Goal: Ask a question

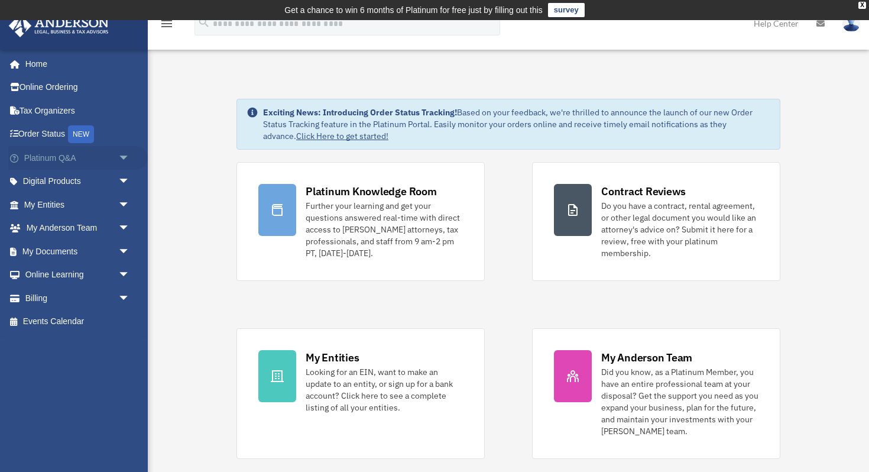
click at [122, 156] on span "arrow_drop_down" at bounding box center [130, 158] width 24 height 24
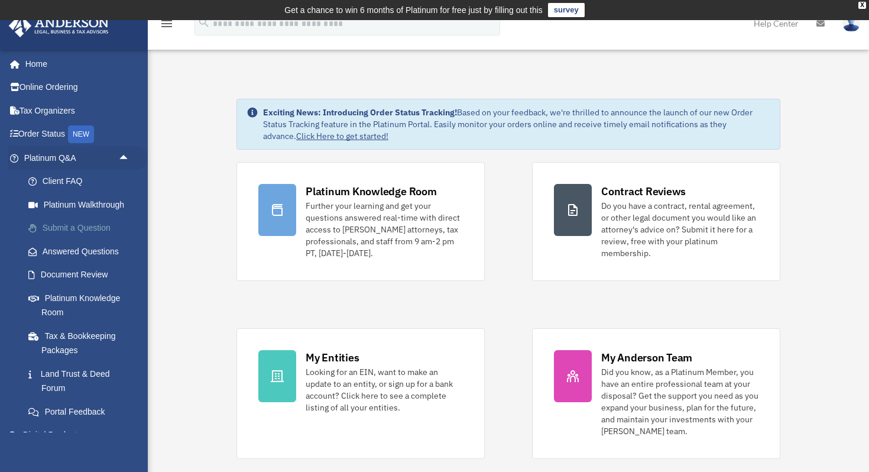
click at [82, 228] on link "Submit a Question" at bounding box center [82, 228] width 131 height 24
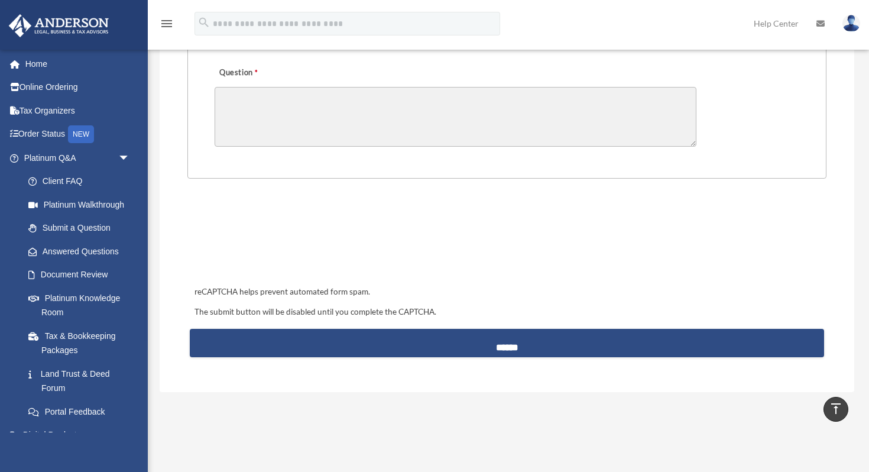
scroll to position [387, 0]
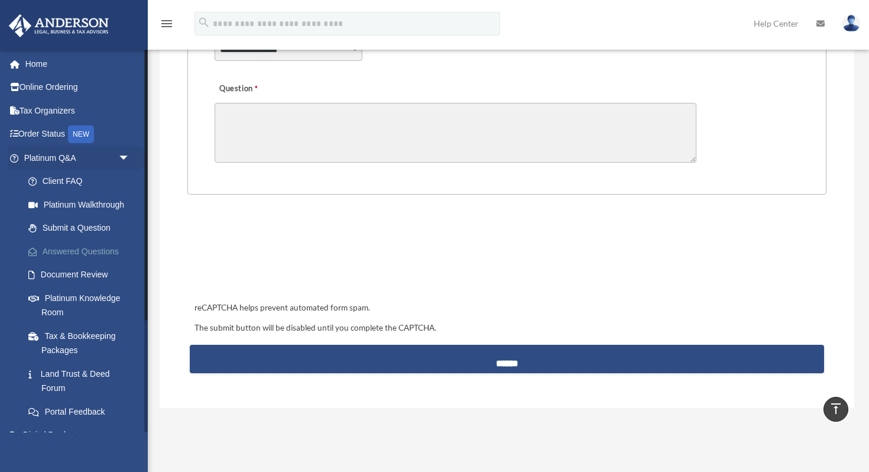
click at [73, 249] on link "Answered Questions" at bounding box center [82, 252] width 131 height 24
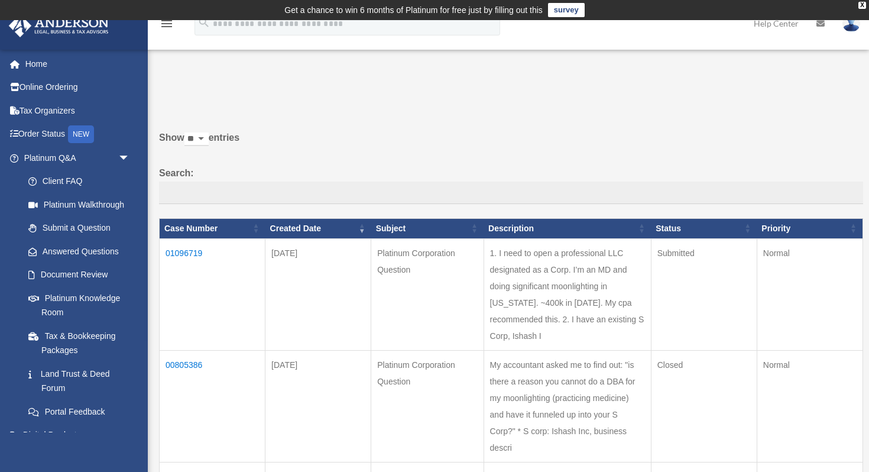
click at [568, 276] on td "1. I need to open a professional LLC designated as a Corp. I’m an MD and doing …" at bounding box center [567, 294] width 167 height 112
click at [186, 250] on td "01096719" at bounding box center [213, 294] width 106 height 112
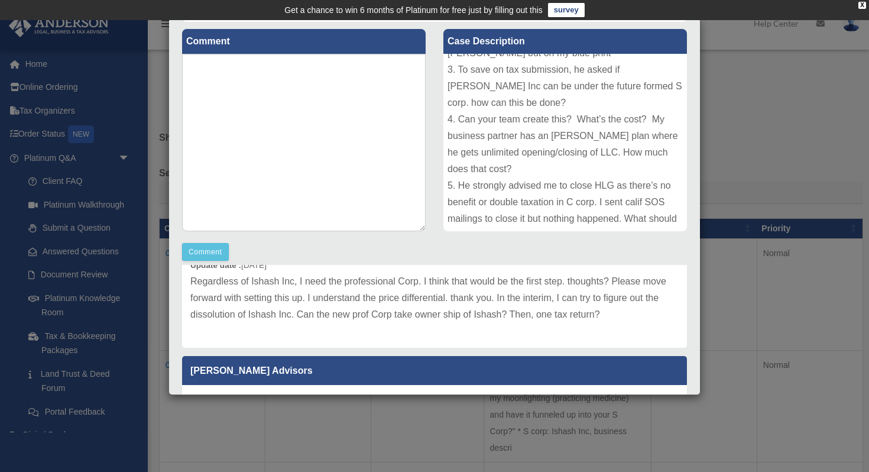
scroll to position [55, 0]
